Goal: Book appointment/travel/reservation

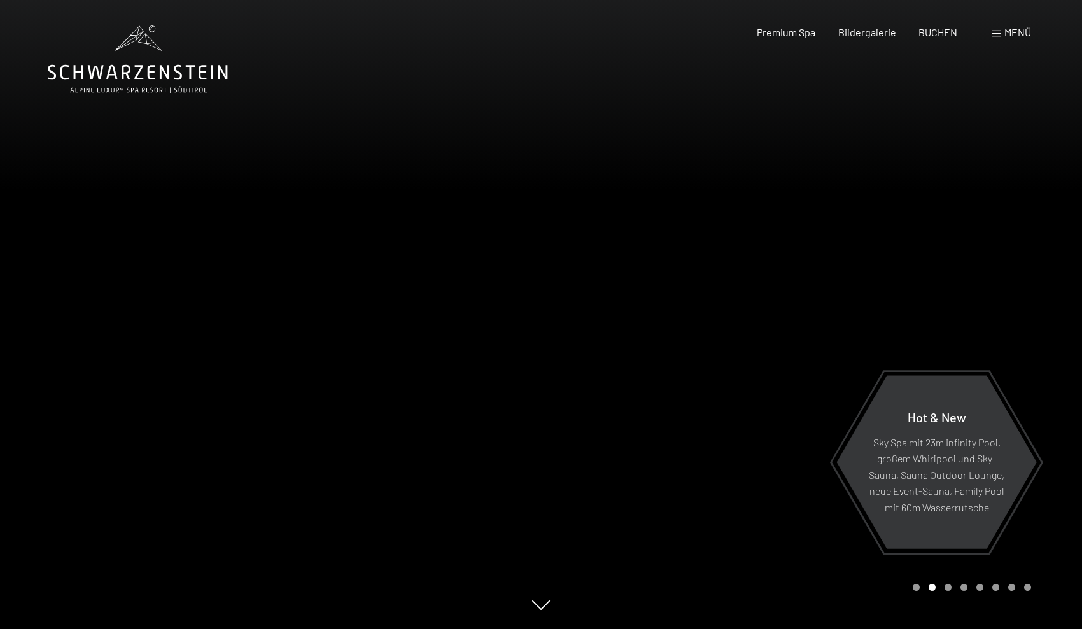
click at [1013, 34] on span "Menü" at bounding box center [1017, 32] width 27 height 12
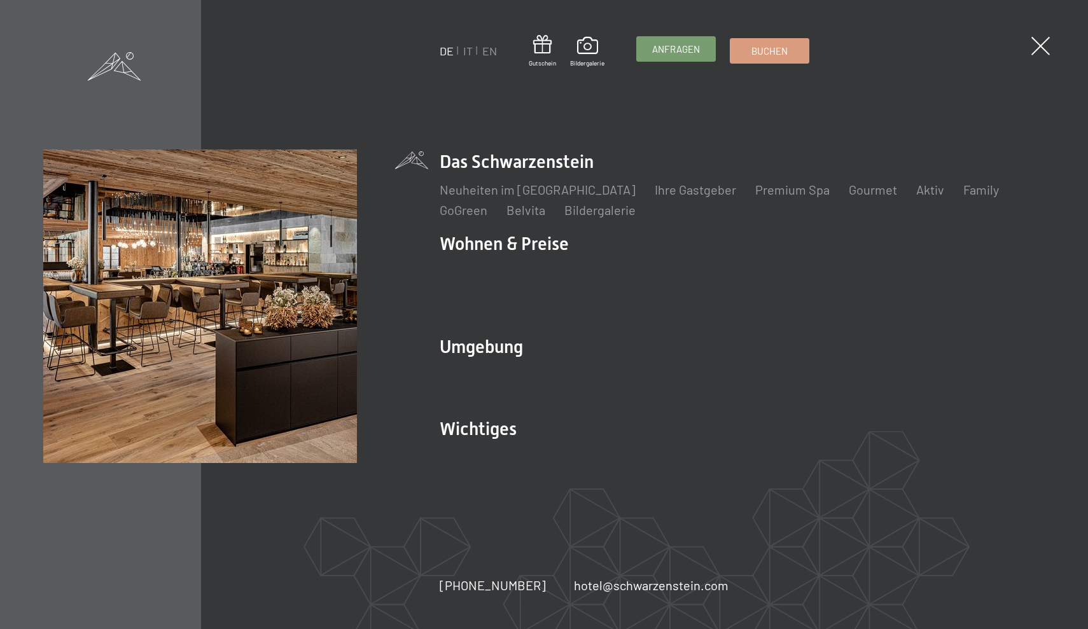
click at [674, 51] on span "Anfragen" at bounding box center [676, 49] width 48 height 13
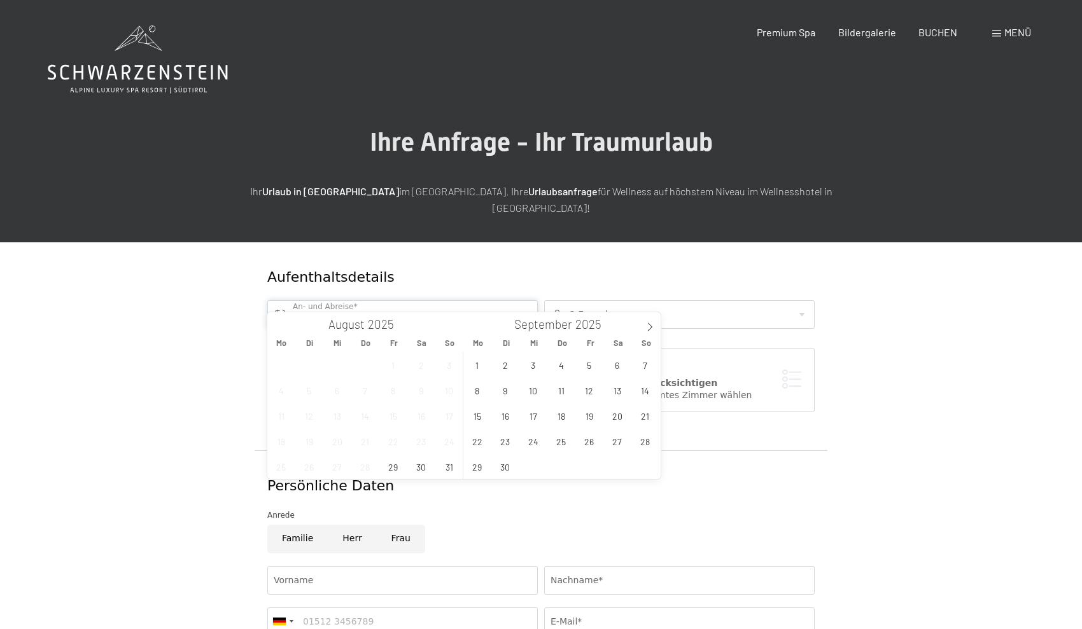
click at [439, 300] on input "text" at bounding box center [402, 314] width 270 height 29
click at [651, 324] on icon at bounding box center [649, 327] width 9 height 9
click at [416, 368] on span "6" at bounding box center [421, 365] width 25 height 25
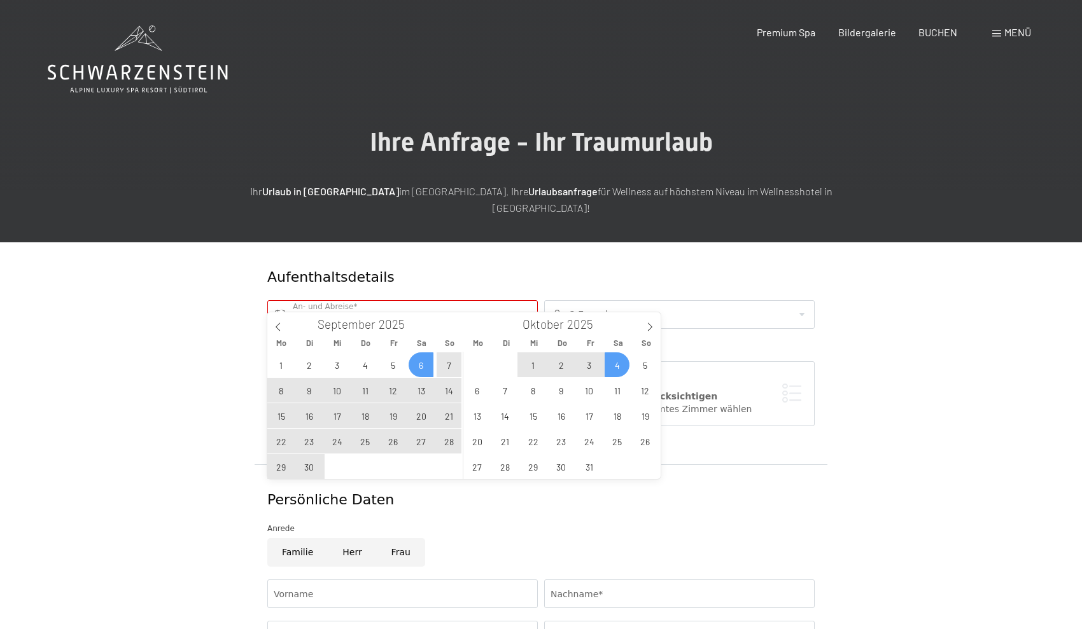
click at [615, 362] on span "4" at bounding box center [617, 365] width 25 height 25
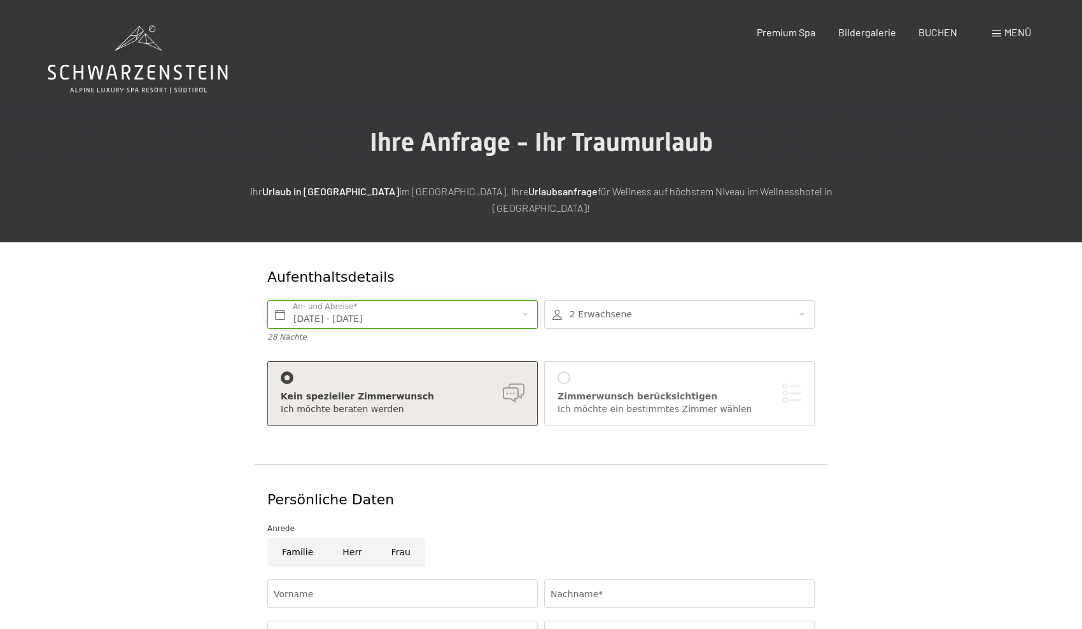
click at [493, 300] on input "Sa. 06.09.2025 - Sa. 04.10.2025" at bounding box center [402, 314] width 270 height 29
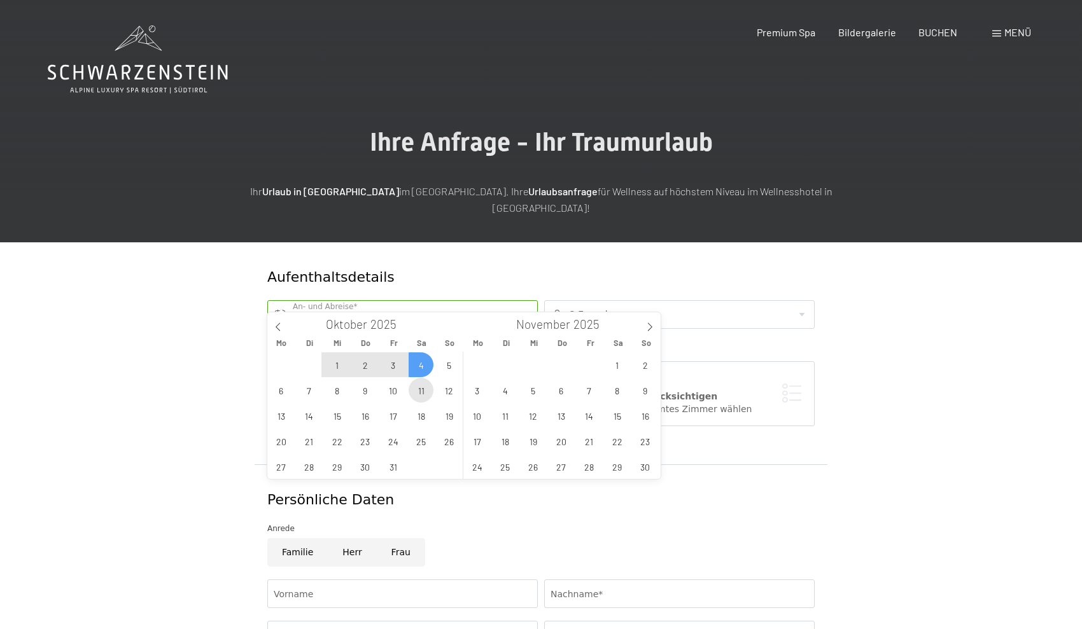
click at [426, 396] on span "11" at bounding box center [421, 390] width 25 height 25
click at [423, 364] on span "4" at bounding box center [421, 365] width 25 height 25
type input "Sa. 04.10.2025 - Sa. 11.10.2025"
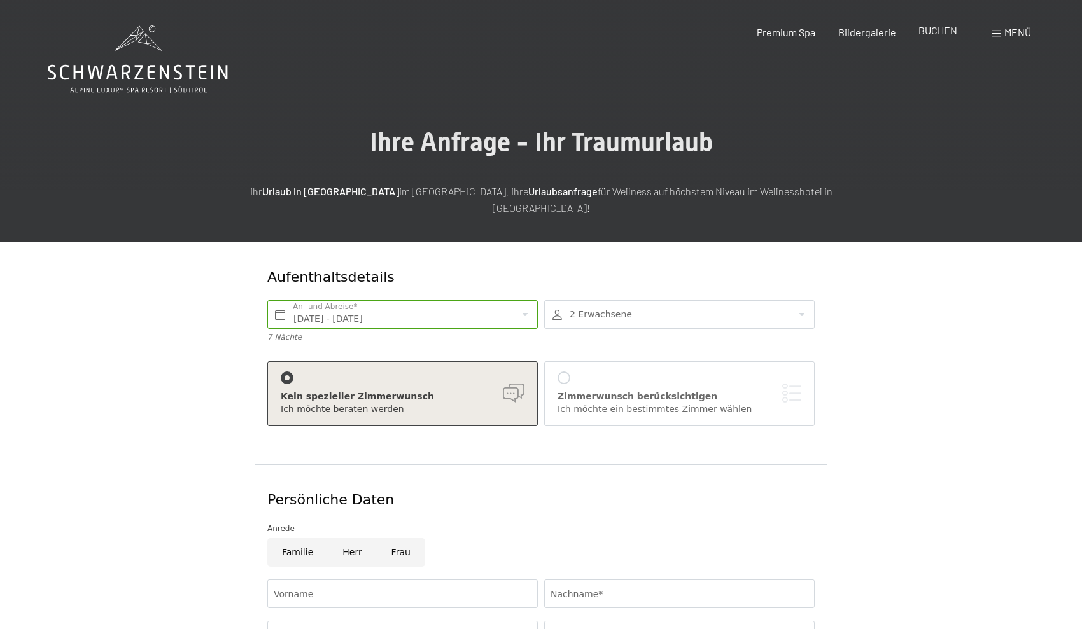
click at [941, 27] on span "BUCHEN" at bounding box center [937, 30] width 39 height 12
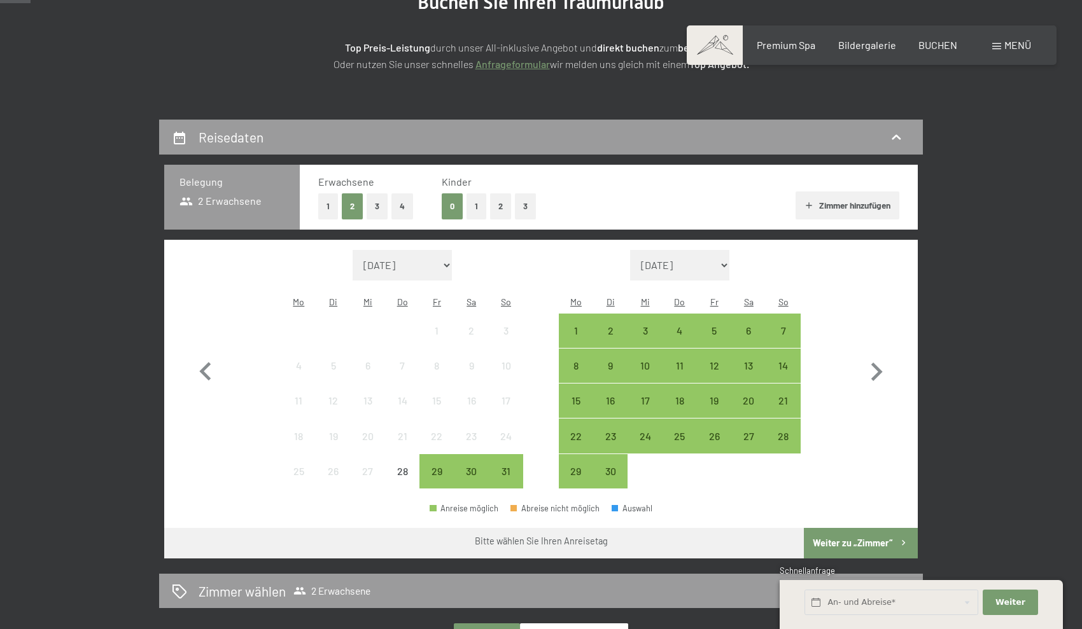
scroll to position [191, 0]
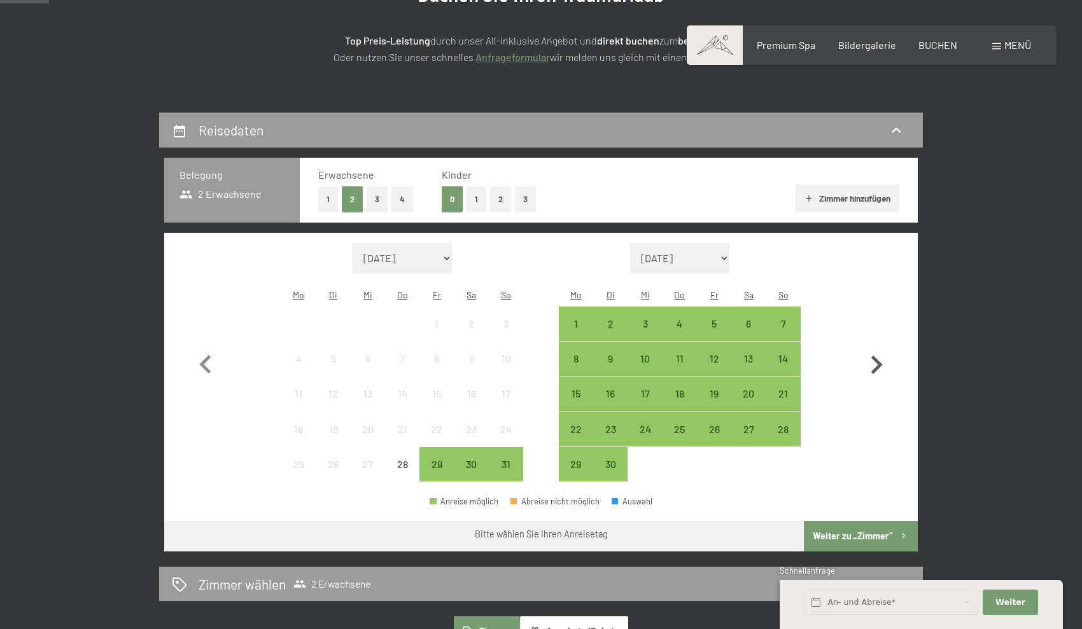
click at [880, 356] on icon "button" at bounding box center [876, 365] width 11 height 18
select select "2025-09-01"
select select "2025-10-01"
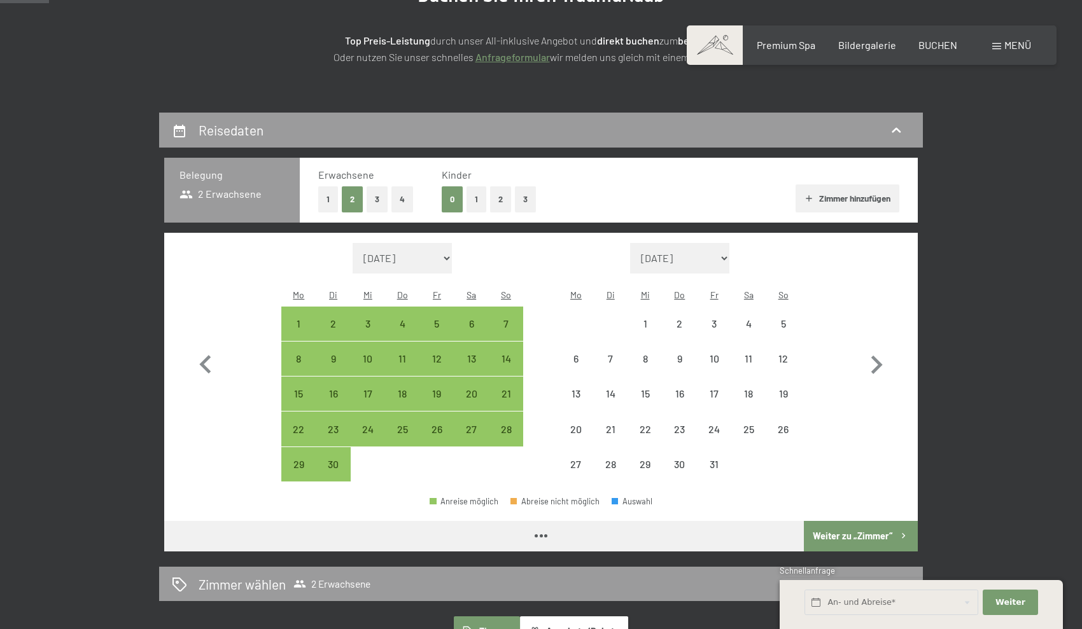
select select "2025-09-01"
select select "2025-10-01"
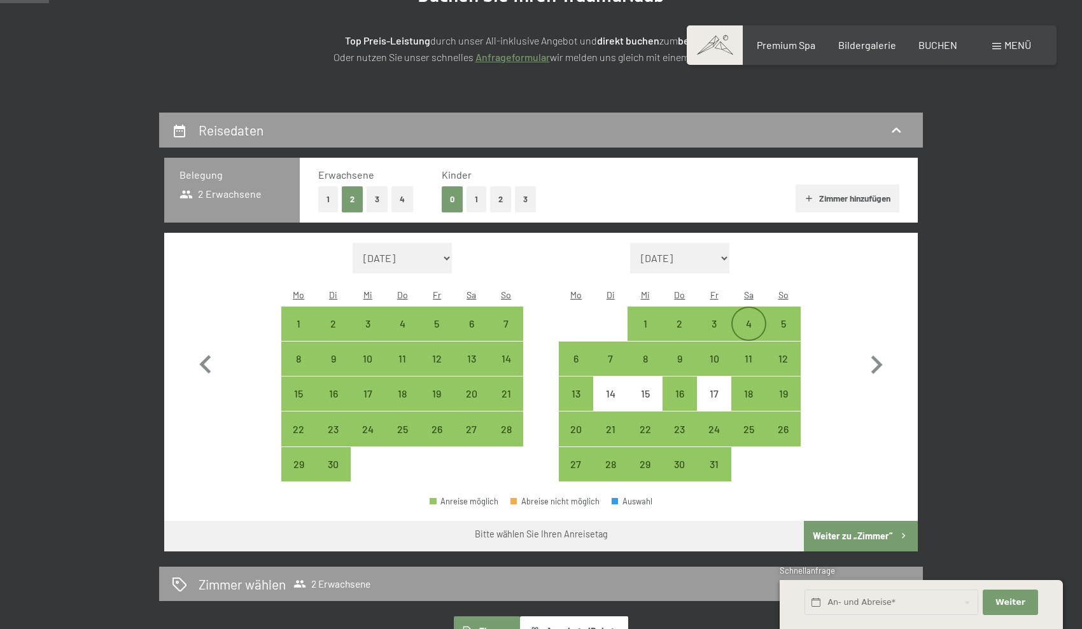
click at [747, 319] on div "4" at bounding box center [749, 335] width 32 height 32
select select "2025-09-01"
select select "2025-10-01"
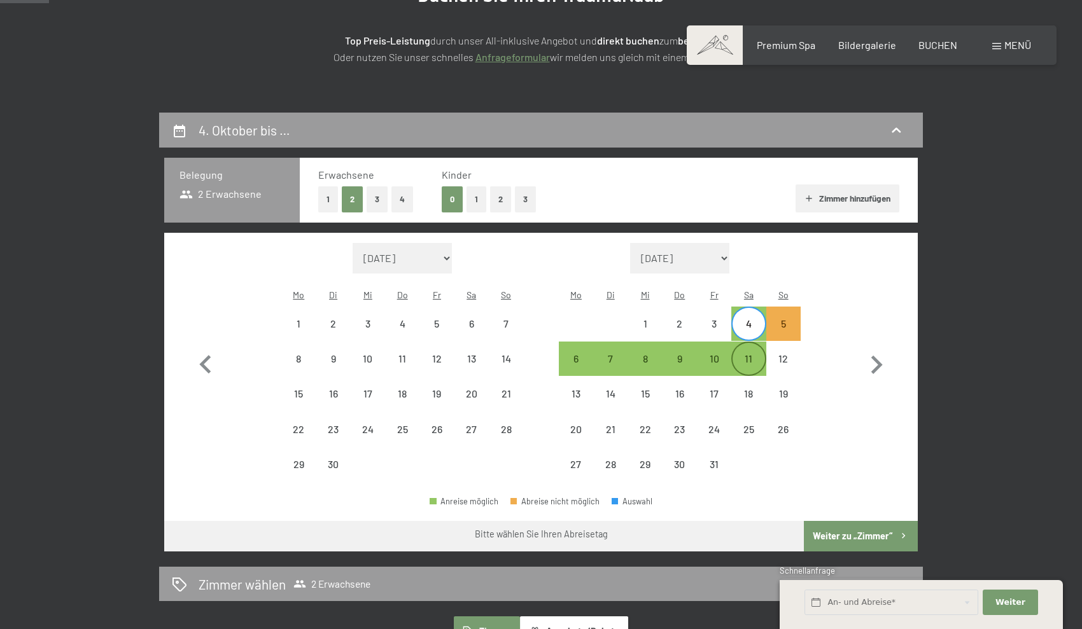
click at [748, 354] on div "11" at bounding box center [749, 370] width 32 height 32
select select "2025-09-01"
select select "2025-10-01"
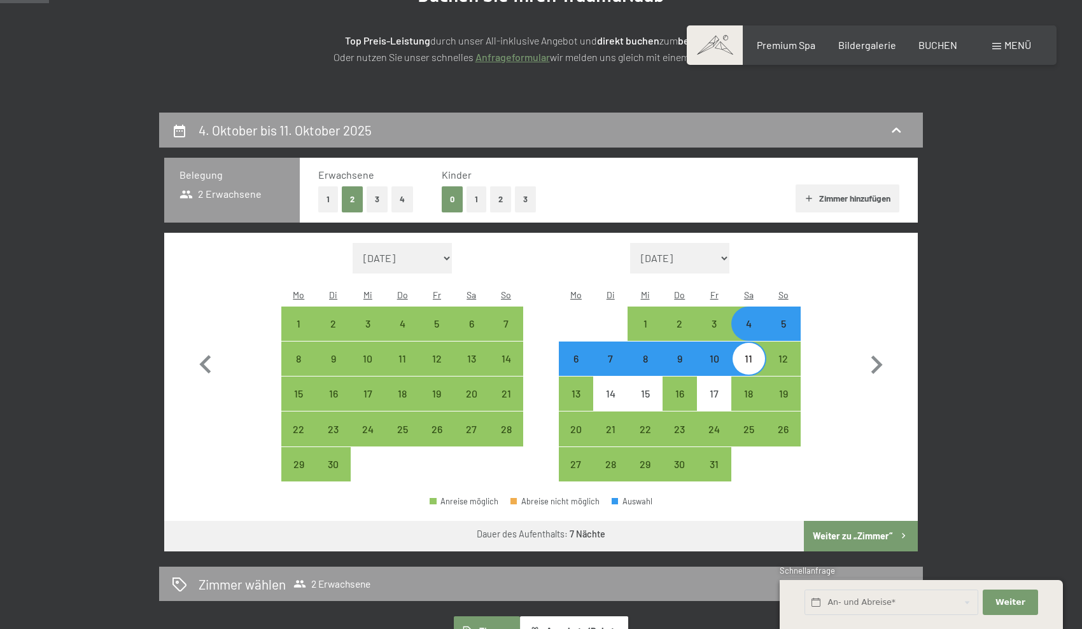
click at [331, 197] on button "1" at bounding box center [328, 199] width 20 height 26
select select "2025-09-01"
select select "2025-10-01"
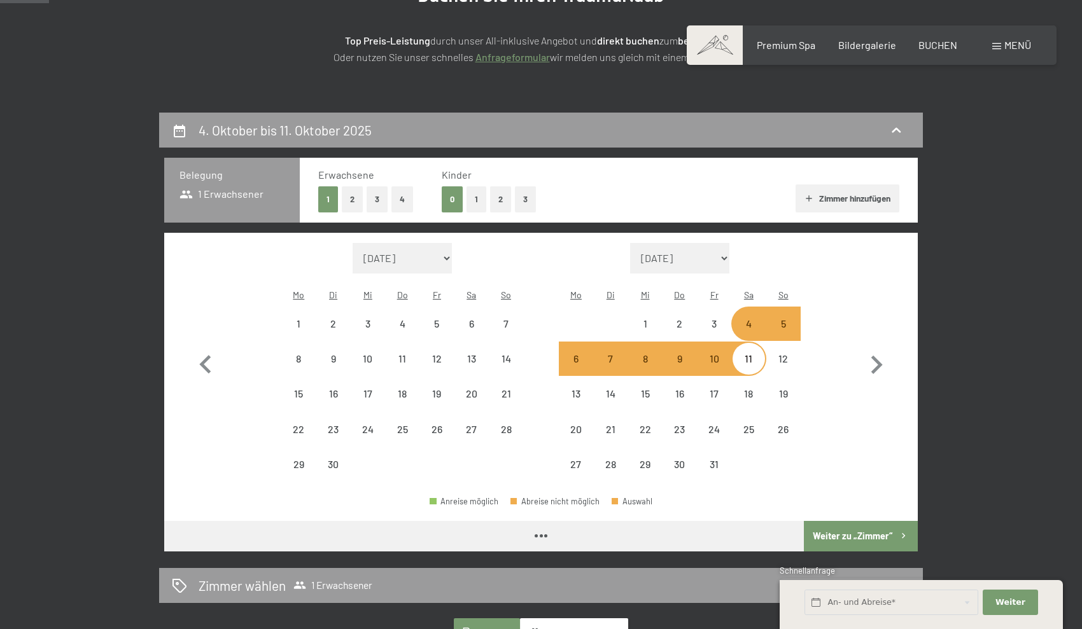
select select "2025-09-01"
select select "2025-10-01"
